Goal: Find contact information: Find contact information

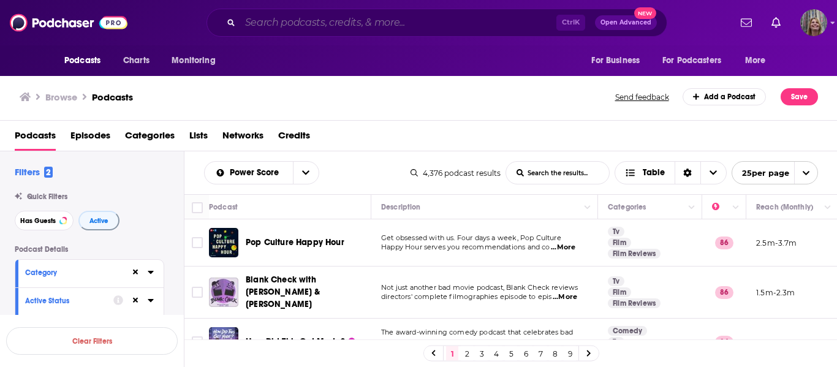
click at [257, 20] on input "Search podcasts, credits, & more..." at bounding box center [398, 23] width 316 height 20
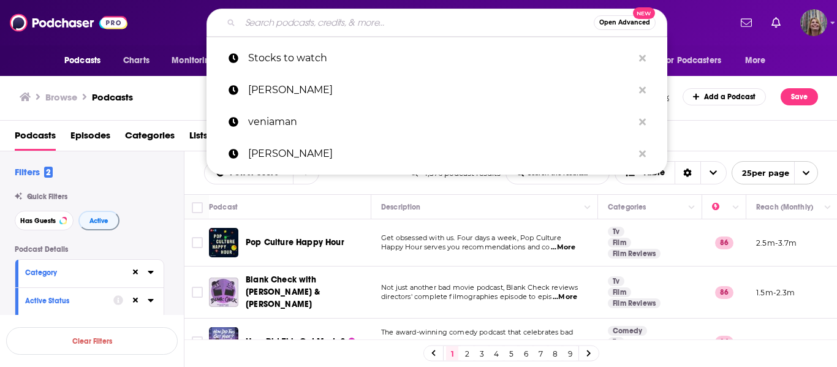
paste input "Podcast: Leading You"
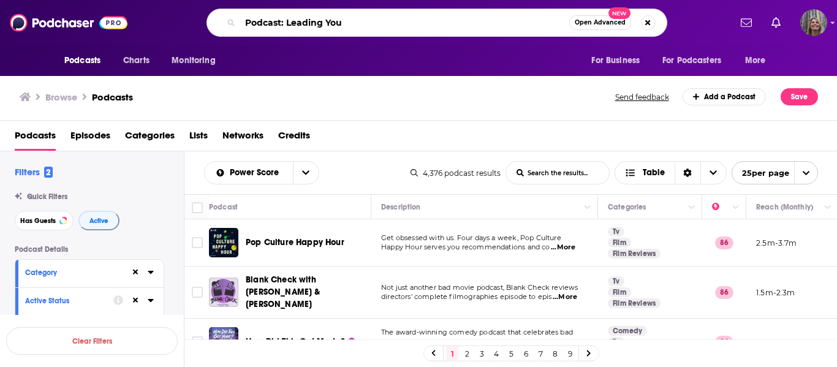
drag, startPoint x: 285, startPoint y: 21, endPoint x: 242, endPoint y: 23, distance: 43.0
click at [242, 23] on input "Podcast: Leading You" at bounding box center [404, 23] width 329 height 20
type input "Leading You"
click at [328, 18] on input "Leading You" at bounding box center [404, 23] width 329 height 20
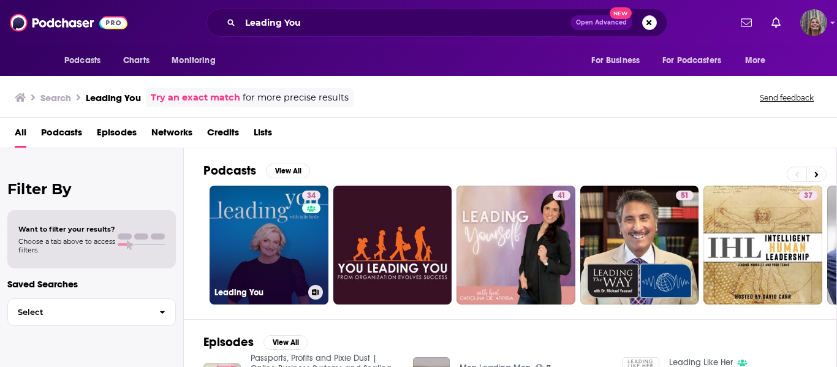
click at [264, 265] on link "34 Leading You" at bounding box center [269, 245] width 119 height 119
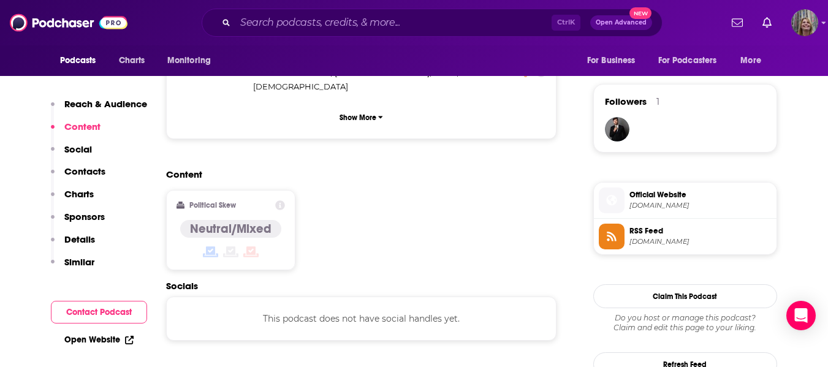
scroll to position [920, 0]
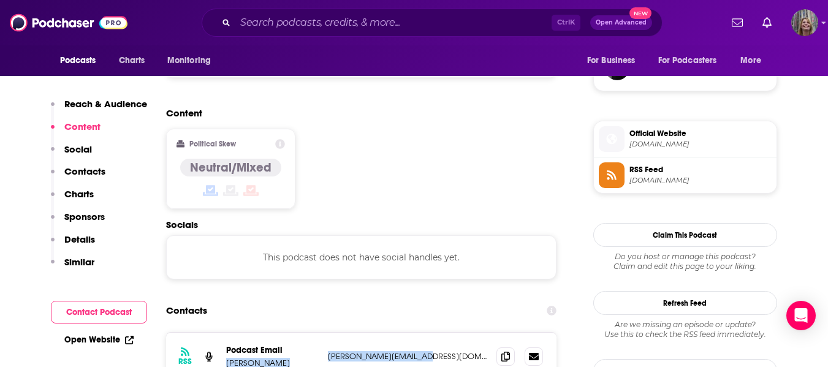
drag, startPoint x: 416, startPoint y: 291, endPoint x: 322, endPoint y: 290, distance: 93.8
click at [322, 333] on div "RSS Podcast Email [PERSON_NAME] [PERSON_NAME][EMAIL_ADDRESS][DOMAIN_NAME] [PERS…" at bounding box center [361, 357] width 391 height 48
click at [338, 351] on p "[PERSON_NAME][EMAIL_ADDRESS][DOMAIN_NAME]" at bounding box center [407, 356] width 159 height 10
drag, startPoint x: 423, startPoint y: 291, endPoint x: 326, endPoint y: 290, distance: 96.9
click at [326, 333] on div "RSS Podcast Email [PERSON_NAME] [PERSON_NAME][EMAIL_ADDRESS][DOMAIN_NAME] [PERS…" at bounding box center [361, 357] width 391 height 48
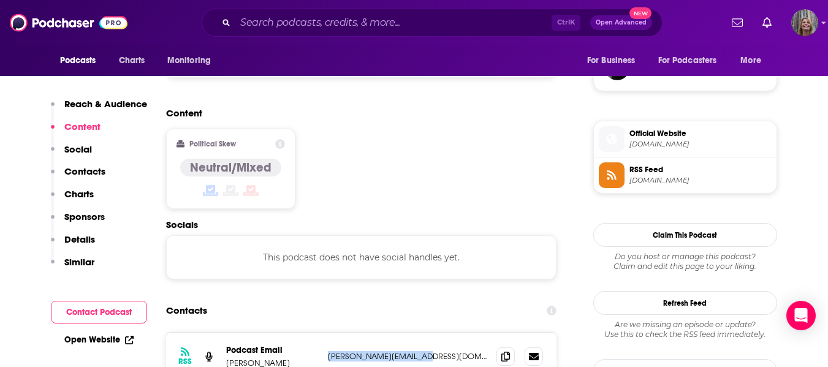
copy p "[PERSON_NAME][EMAIL_ADDRESS][DOMAIN_NAME]"
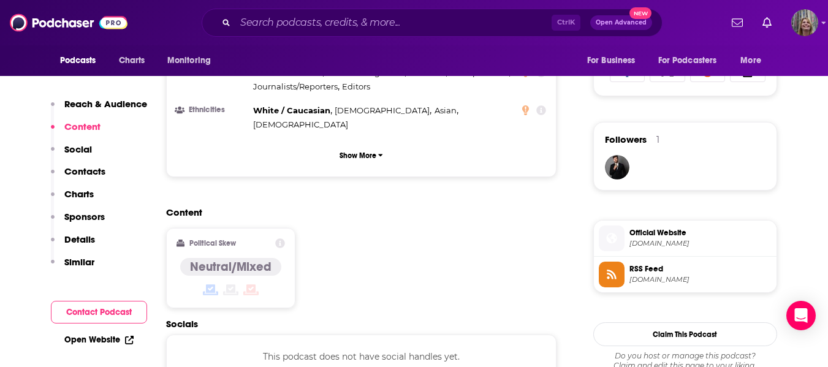
scroll to position [674, 0]
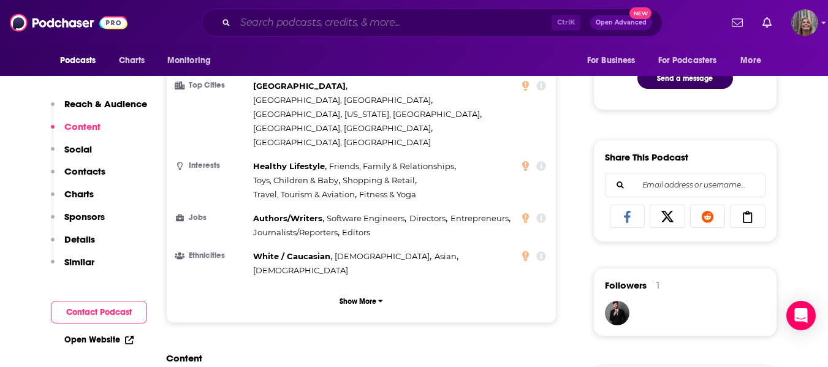
click at [359, 27] on input "Search podcasts, credits, & more..." at bounding box center [393, 23] width 316 height 20
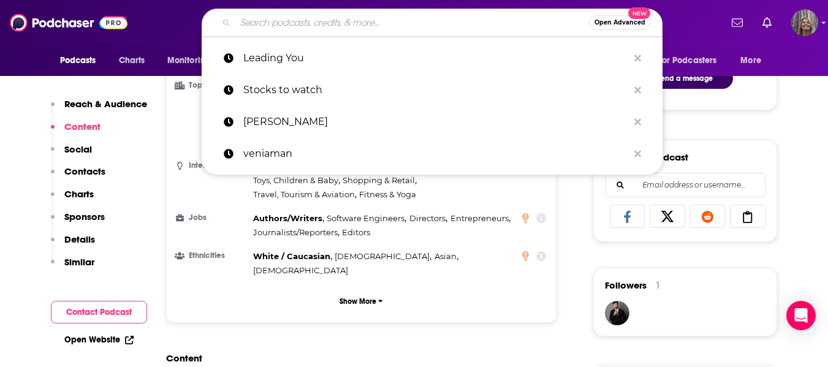
paste input "H!T [DEMOGRAPHIC_DATA] SURVIVORS"
type input "H!T [DEMOGRAPHIC_DATA] SURVIVORS"
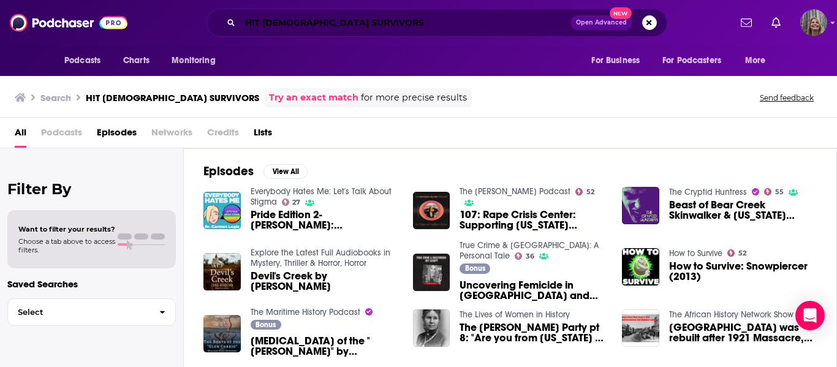
click at [243, 19] on input "H!T [DEMOGRAPHIC_DATA] SURVIVORS" at bounding box center [405, 23] width 330 height 20
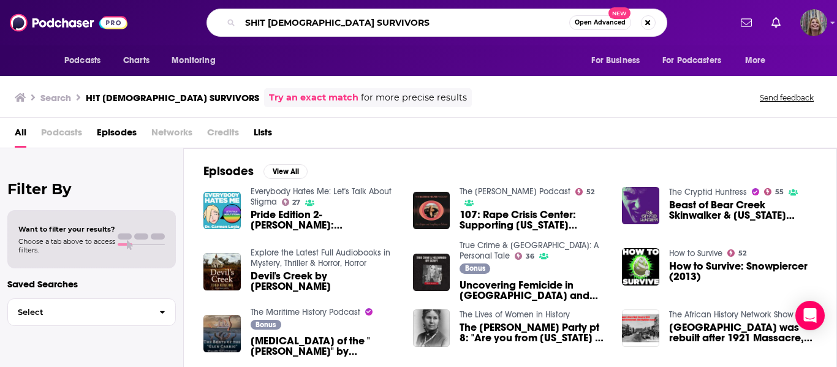
type input "SH!T [DEMOGRAPHIC_DATA] SURVIVORS"
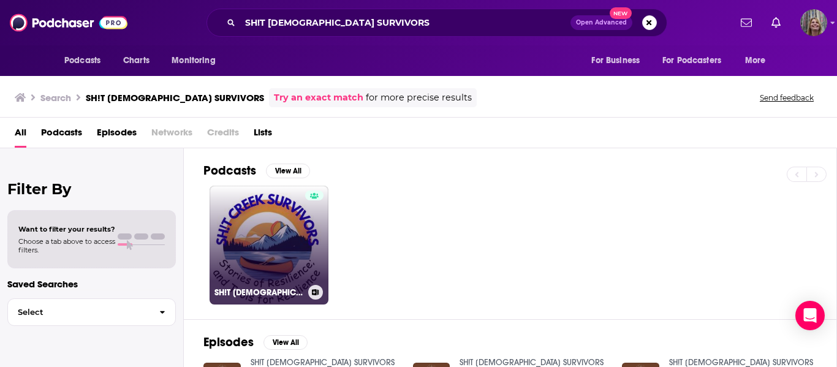
click at [287, 256] on link "SH!T [DEMOGRAPHIC_DATA] SURVIVORS" at bounding box center [269, 245] width 119 height 119
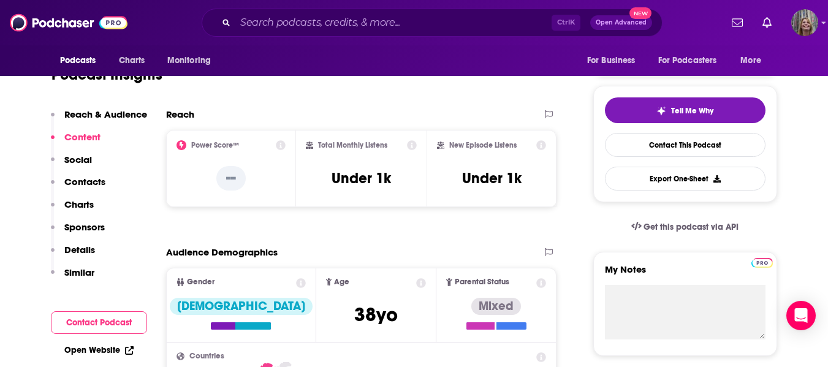
scroll to position [123, 0]
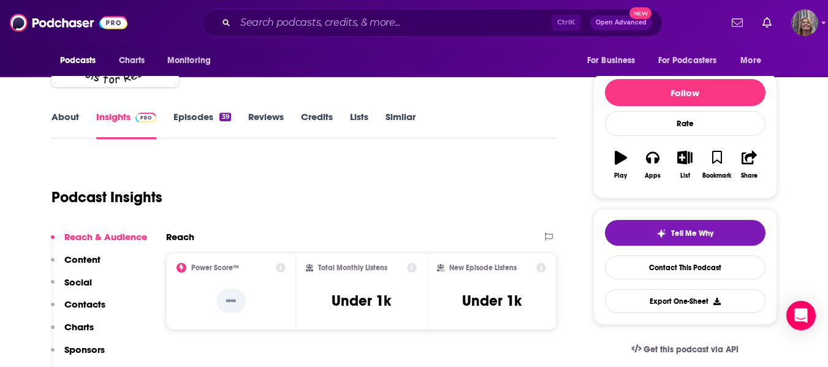
click at [278, 269] on icon at bounding box center [281, 268] width 10 height 10
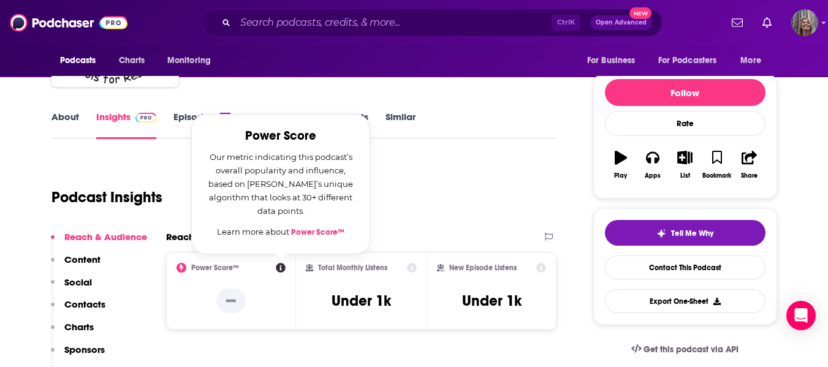
click at [492, 221] on div "Podcast Insights" at bounding box center [304, 195] width 506 height 72
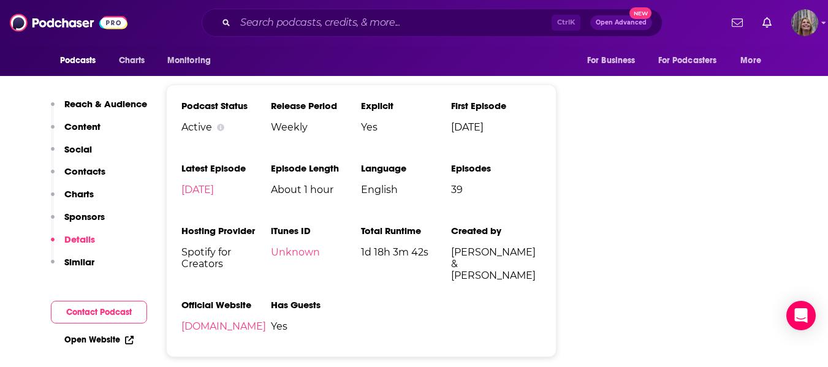
scroll to position [1410, 0]
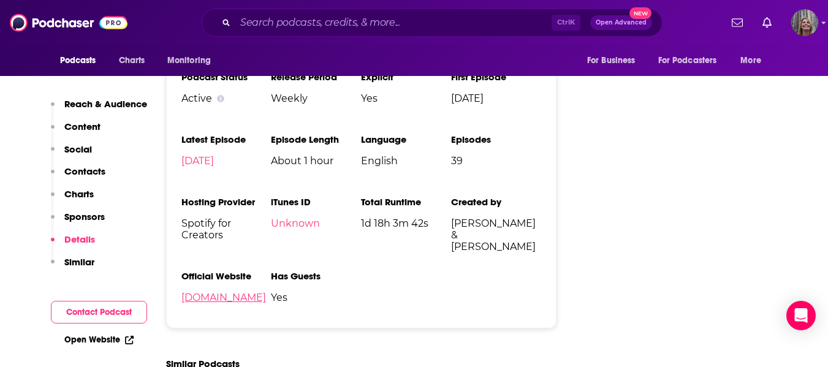
click at [251, 292] on link "[DOMAIN_NAME]" at bounding box center [223, 298] width 85 height 12
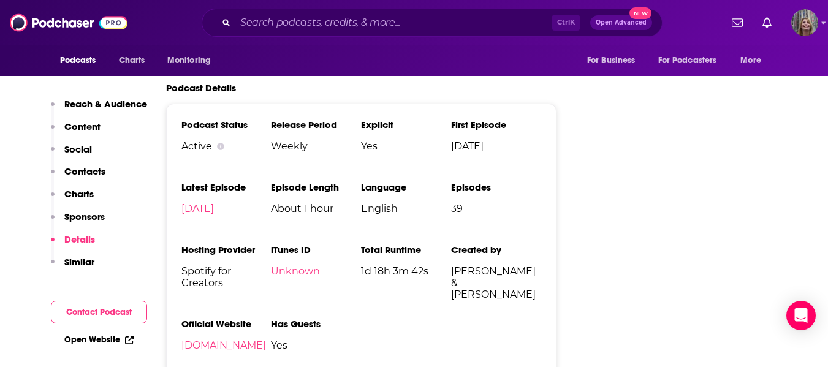
scroll to position [1287, 0]
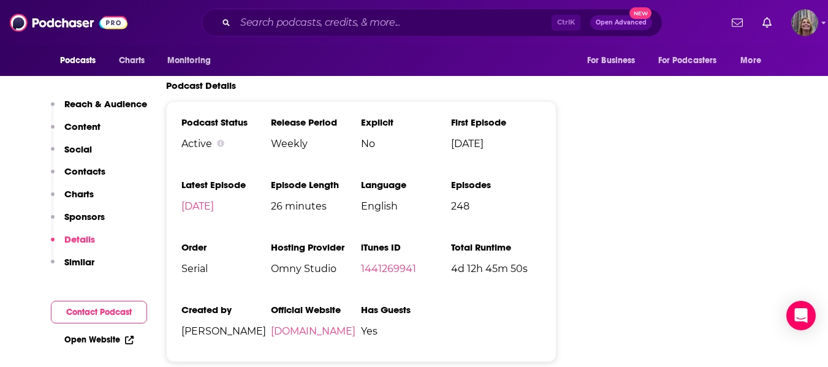
scroll to position [1533, 0]
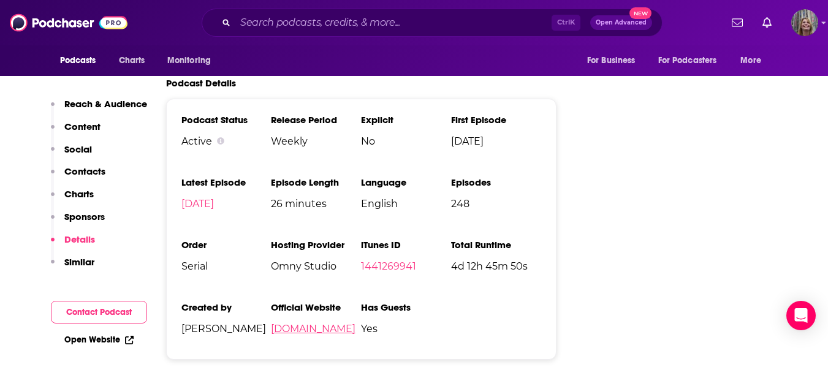
click at [301, 323] on link "[DOMAIN_NAME]" at bounding box center [313, 329] width 85 height 12
